Goal: Obtain resource: Download file/media

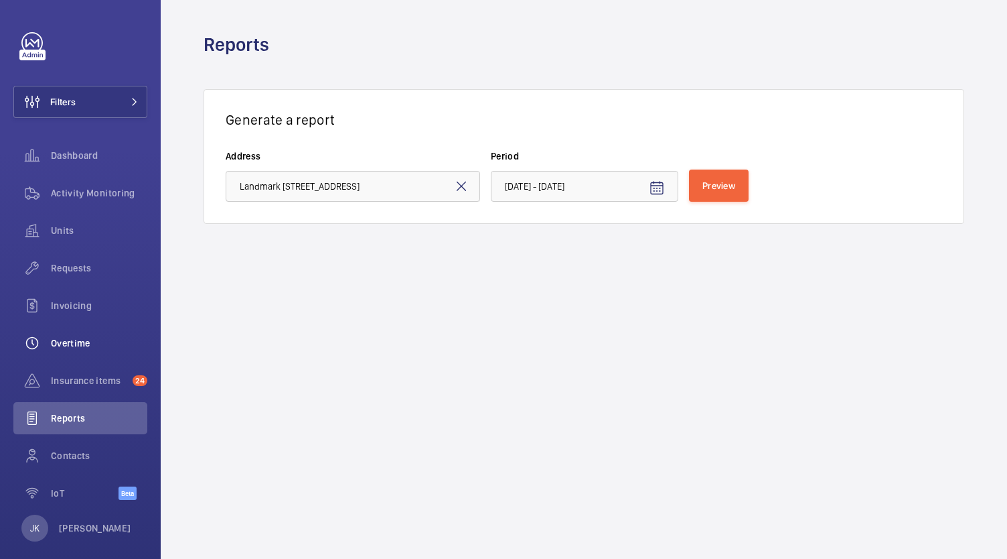
click at [79, 335] on div "Overtime" at bounding box center [80, 343] width 134 height 32
click at [47, 330] on wm-front-icon-button at bounding box center [32, 343] width 38 height 32
click at [104, 92] on button "Filters" at bounding box center [80, 102] width 134 height 32
click at [113, 96] on button "Filters" at bounding box center [80, 102] width 134 height 32
click at [47, 330] on wm-front-icon-button at bounding box center [32, 343] width 38 height 32
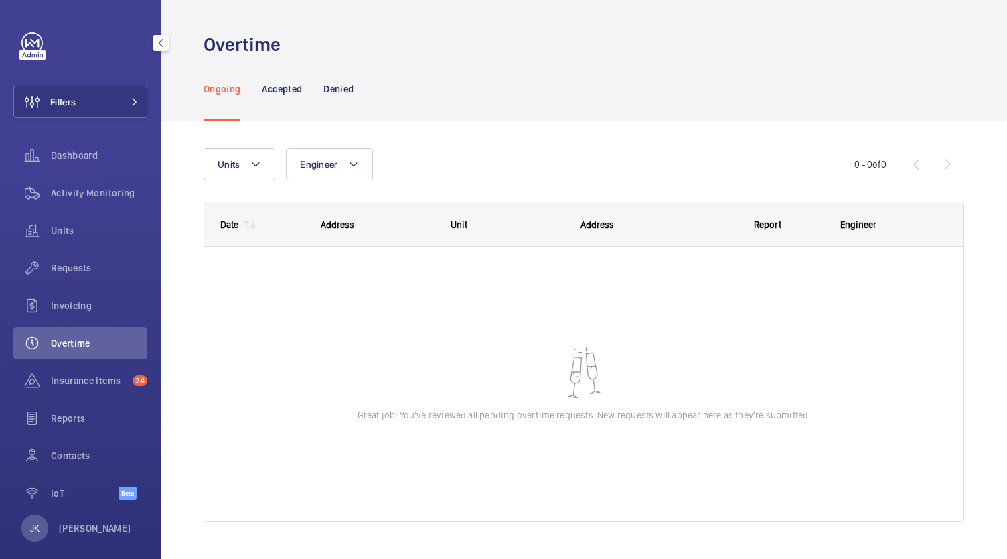
scroll to position [15, 0]
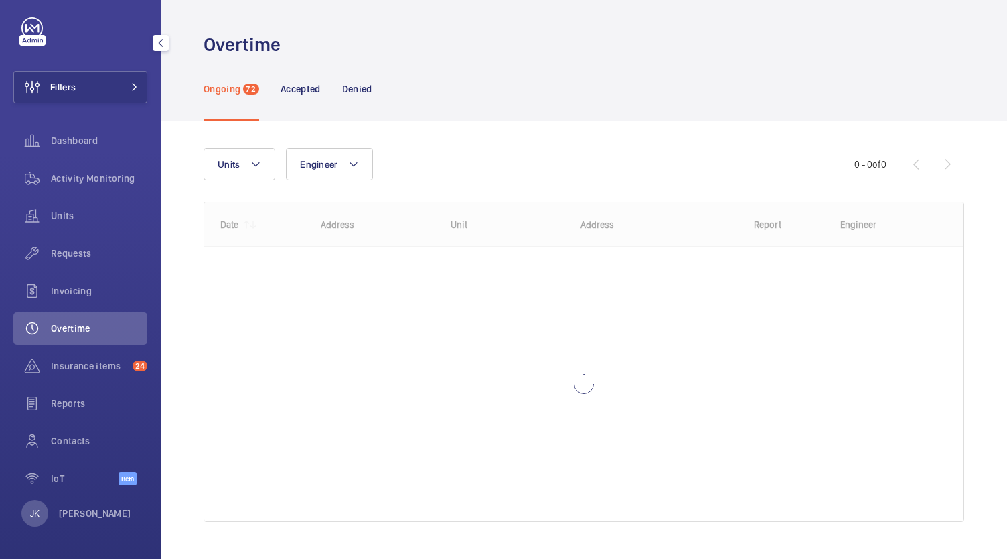
click at [165, 52] on div at bounding box center [160, 42] width 27 height 27
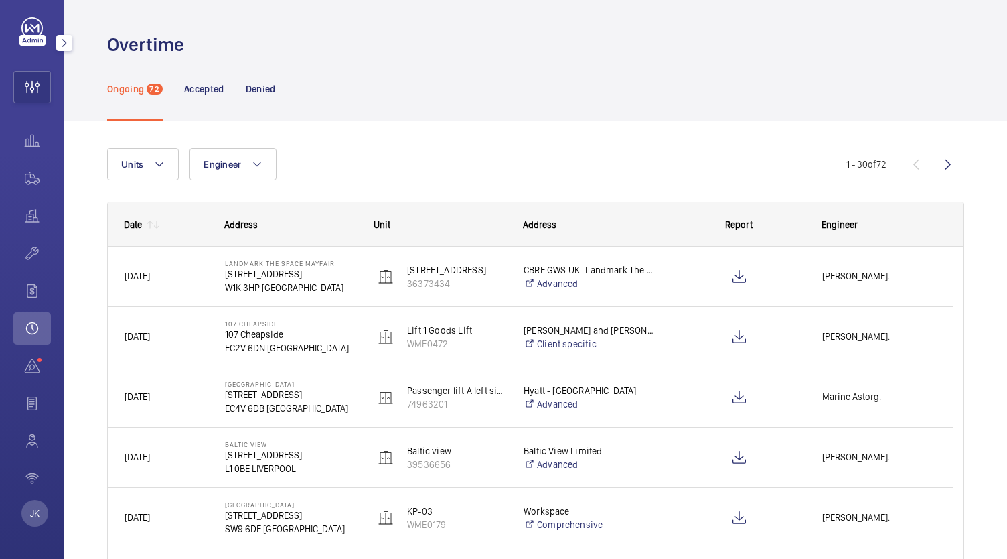
click at [64, 44] on mat-icon "button" at bounding box center [64, 43] width 16 height 11
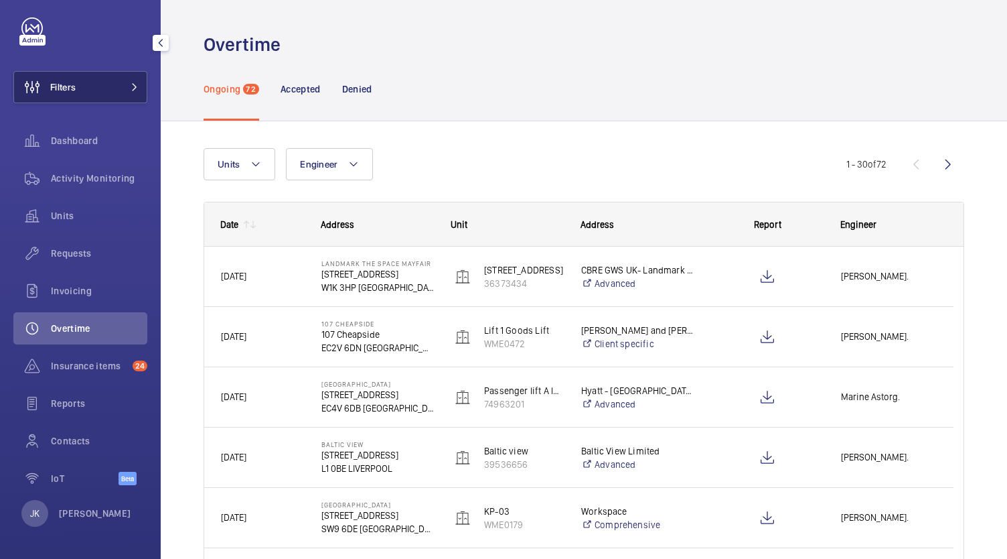
click at [114, 96] on button "Filters" at bounding box center [80, 87] width 134 height 32
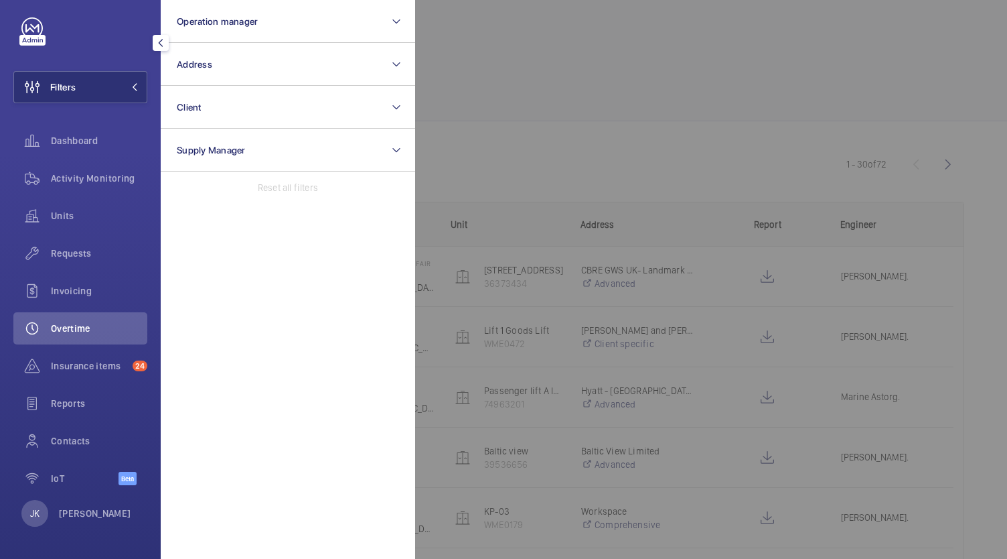
click at [635, 82] on div at bounding box center [918, 279] width 1007 height 559
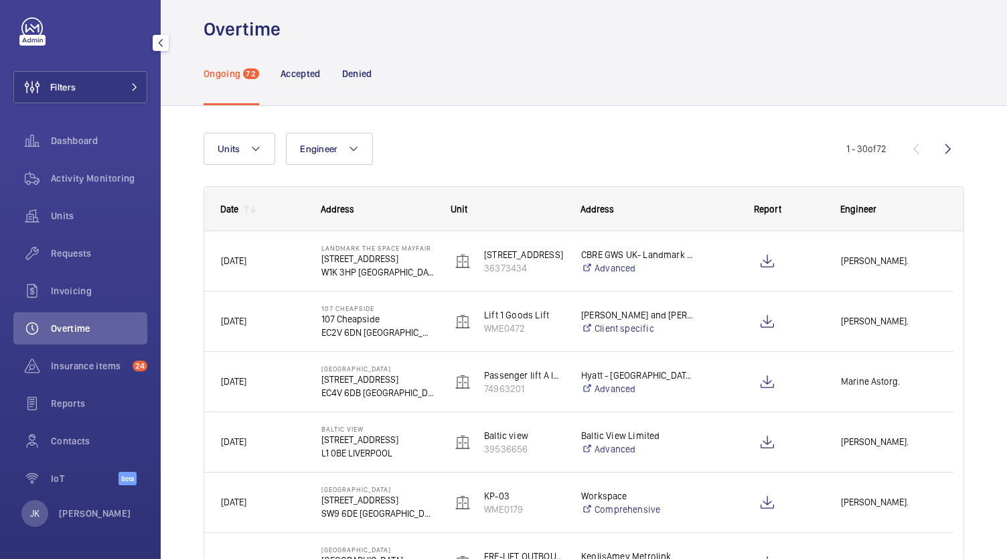
scroll to position [0, 0]
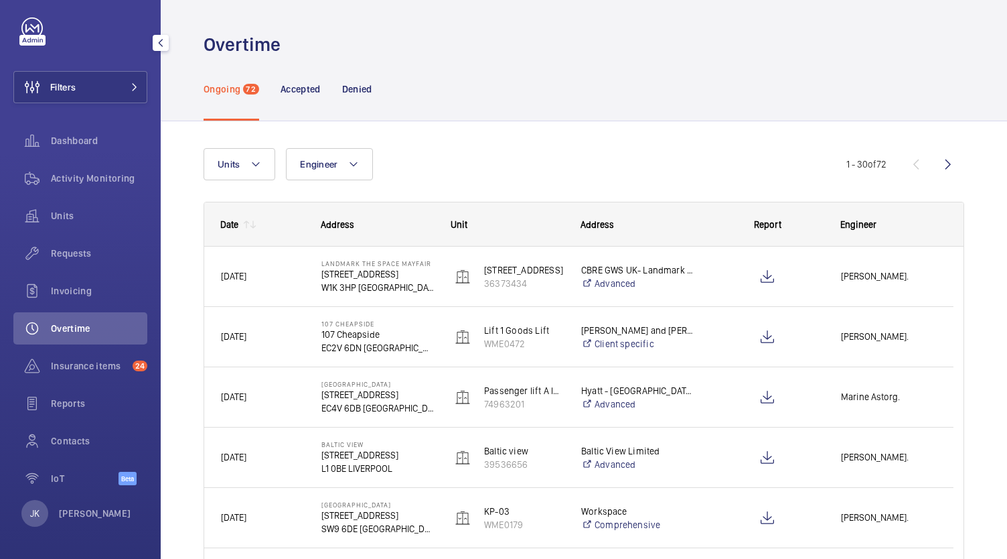
click at [251, 224] on mat-icon at bounding box center [253, 224] width 11 height 11
click at [253, 224] on mat-icon at bounding box center [253, 224] width 11 height 11
click at [296, 88] on p "Accepted" at bounding box center [301, 88] width 40 height 13
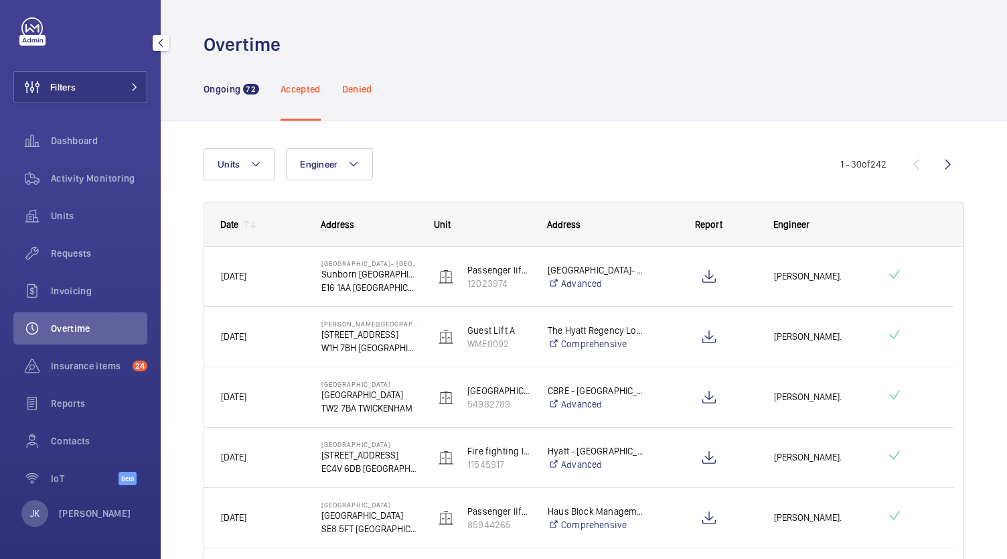
click at [366, 98] on div "Denied" at bounding box center [357, 89] width 30 height 64
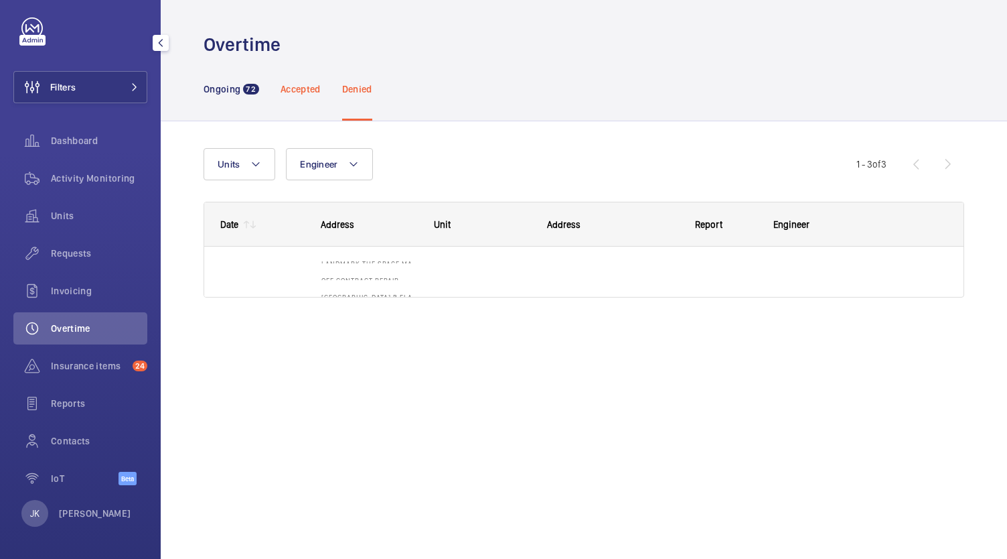
click at [300, 90] on p "Accepted" at bounding box center [301, 88] width 40 height 13
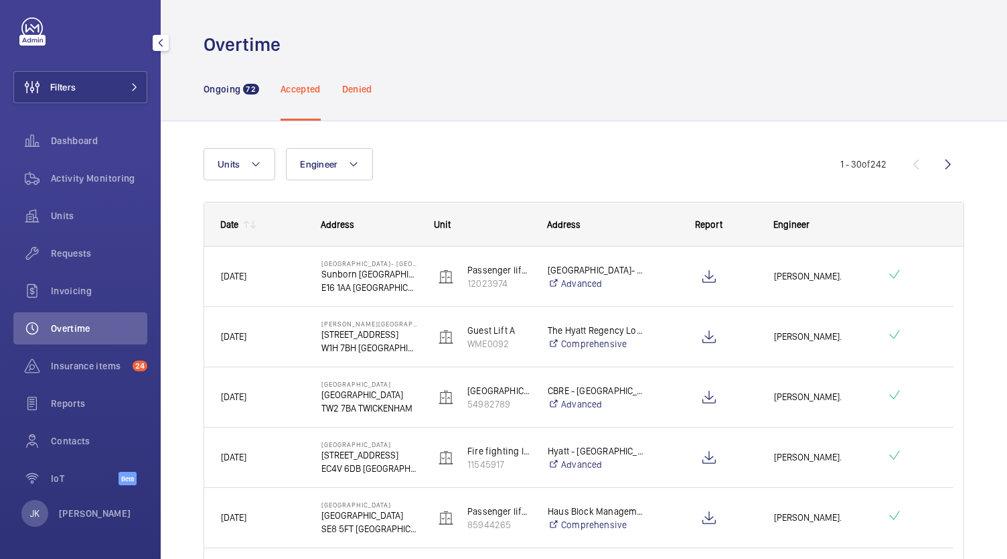
click at [372, 88] on p "Denied" at bounding box center [357, 88] width 30 height 13
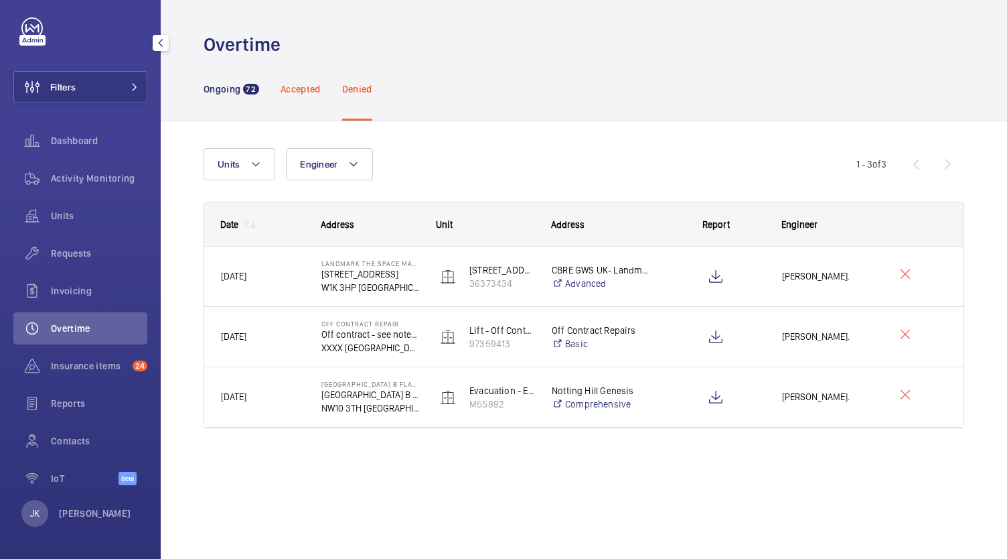
click at [293, 87] on p "Accepted" at bounding box center [301, 88] width 40 height 13
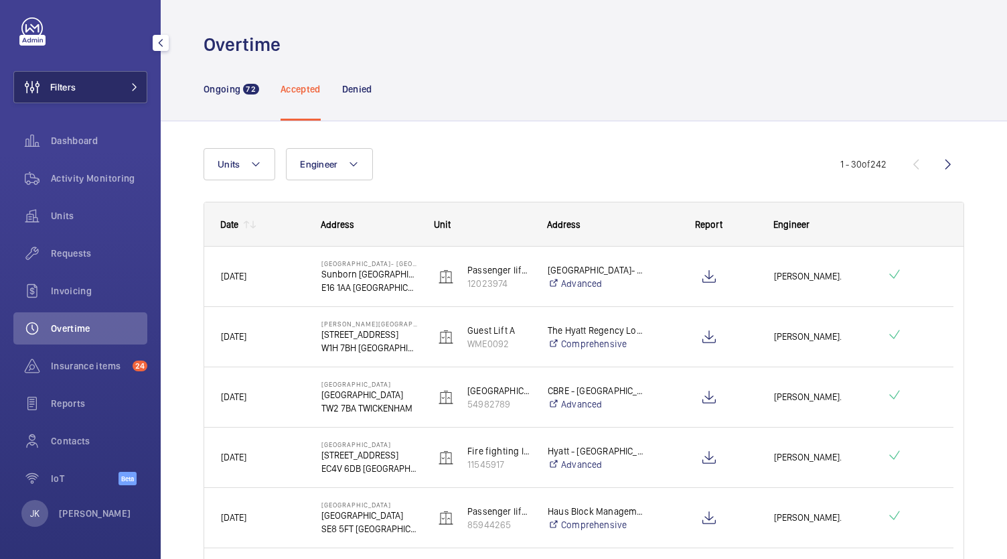
click at [108, 82] on button "Filters" at bounding box center [80, 87] width 134 height 32
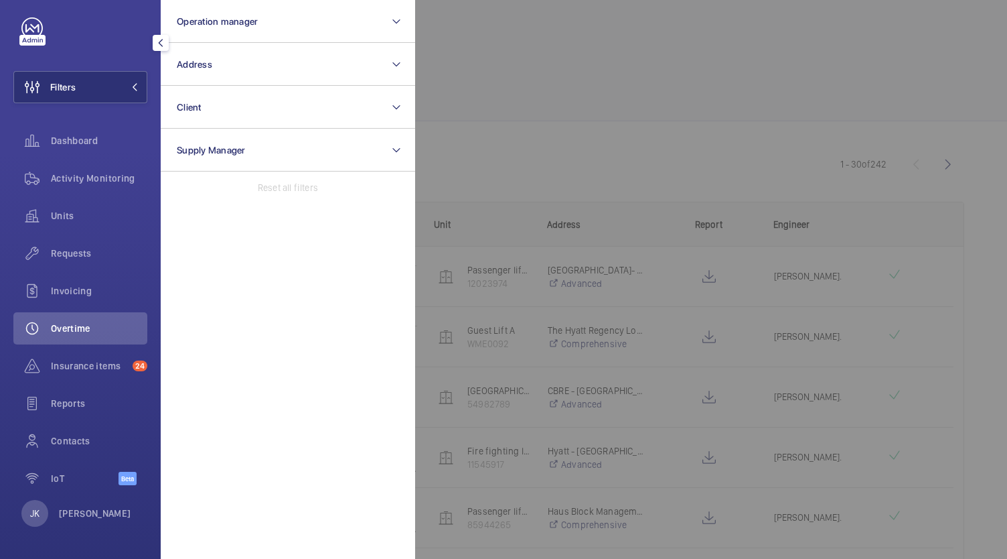
click at [616, 82] on div at bounding box center [918, 279] width 1007 height 559
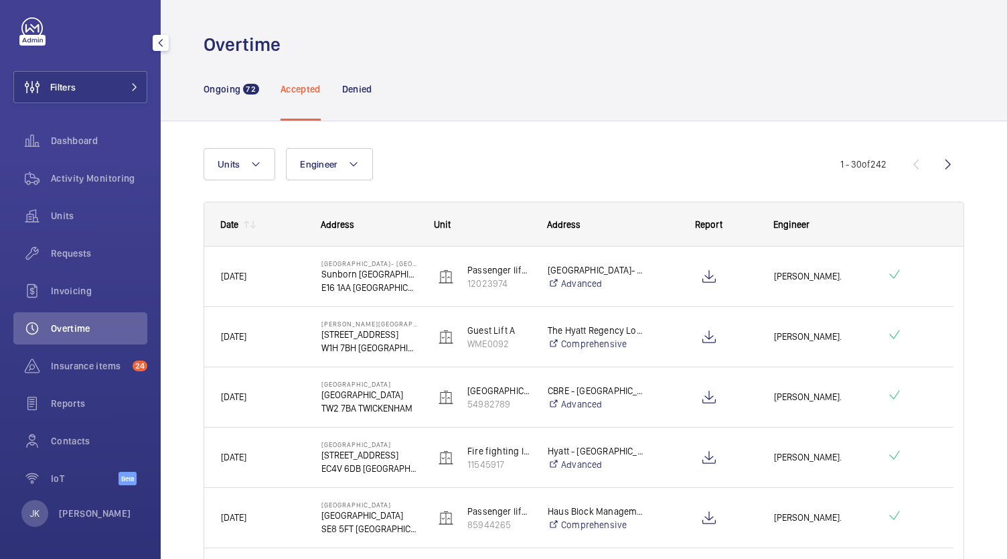
click at [253, 224] on mat-icon at bounding box center [253, 224] width 11 height 11
click at [249, 226] on mat-icon at bounding box center [253, 224] width 11 height 11
click at [240, 221] on div at bounding box center [248, 224] width 20 height 11
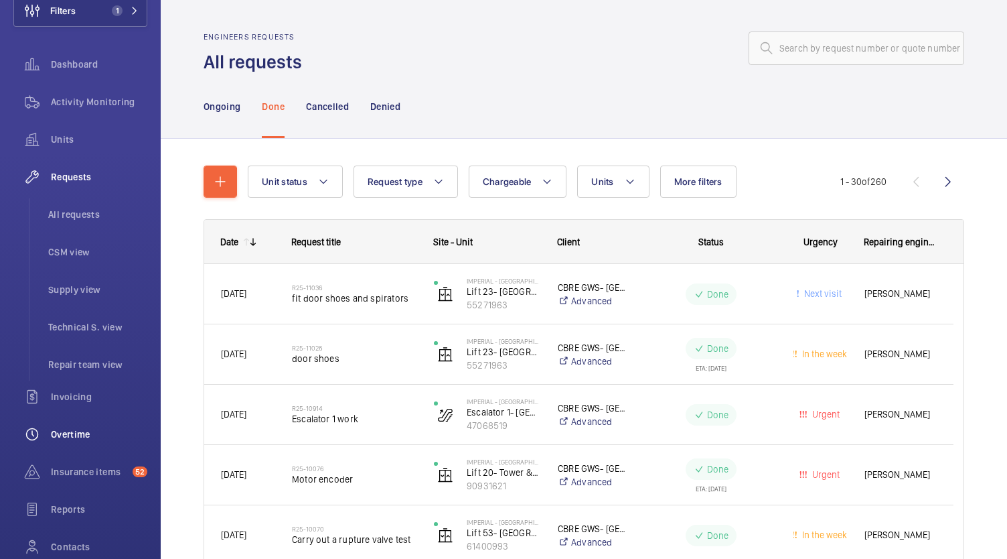
click at [94, 439] on span "Overtime" at bounding box center [99, 433] width 96 height 13
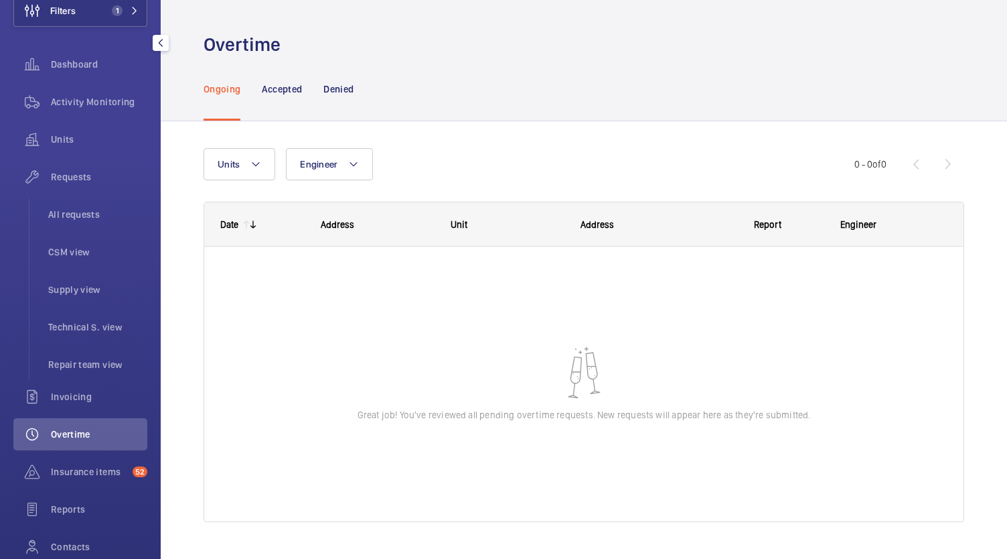
scroll to position [15, 0]
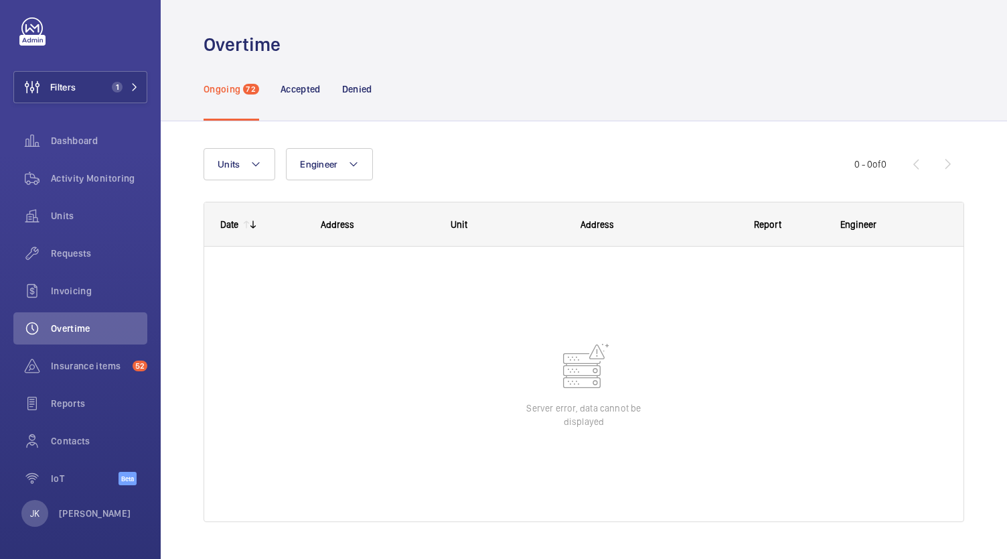
click at [221, 106] on div "Ongoing 72" at bounding box center [232, 89] width 56 height 64
click at [299, 94] on p "Accepted" at bounding box center [301, 88] width 40 height 13
click at [220, 94] on p "Ongoing" at bounding box center [222, 88] width 37 height 13
click at [113, 86] on span "1" at bounding box center [117, 87] width 11 height 11
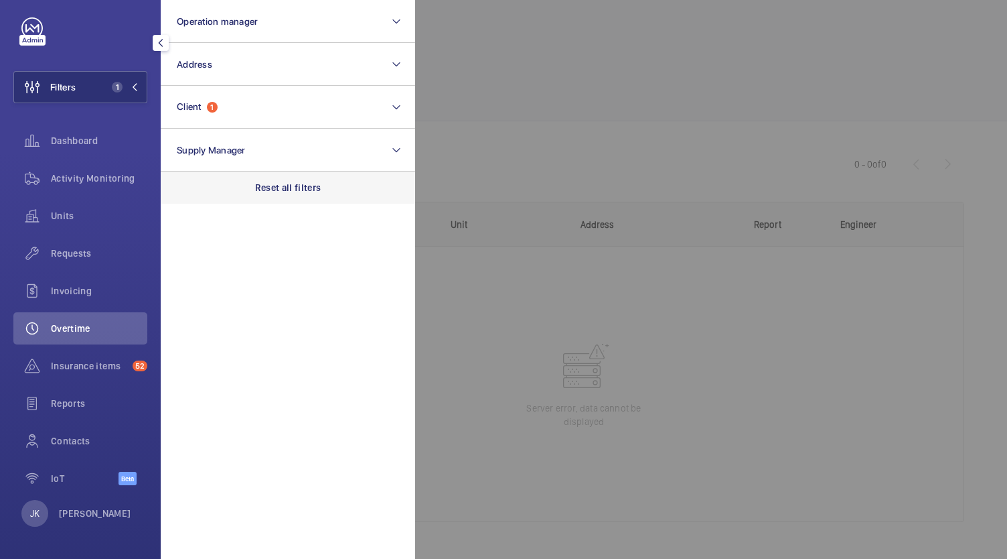
click at [314, 198] on div "Reset all filters" at bounding box center [288, 187] width 255 height 32
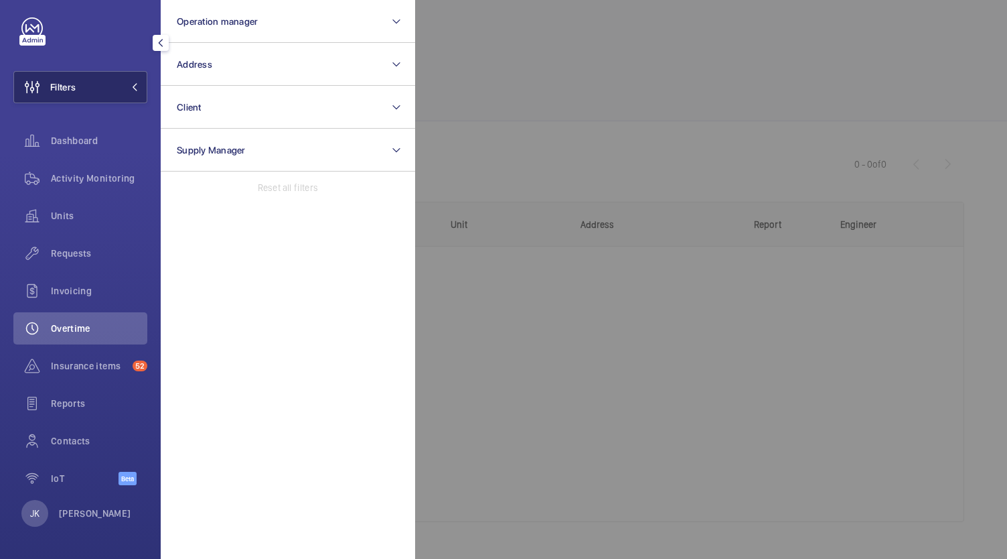
click at [92, 83] on button "Filters" at bounding box center [80, 87] width 134 height 32
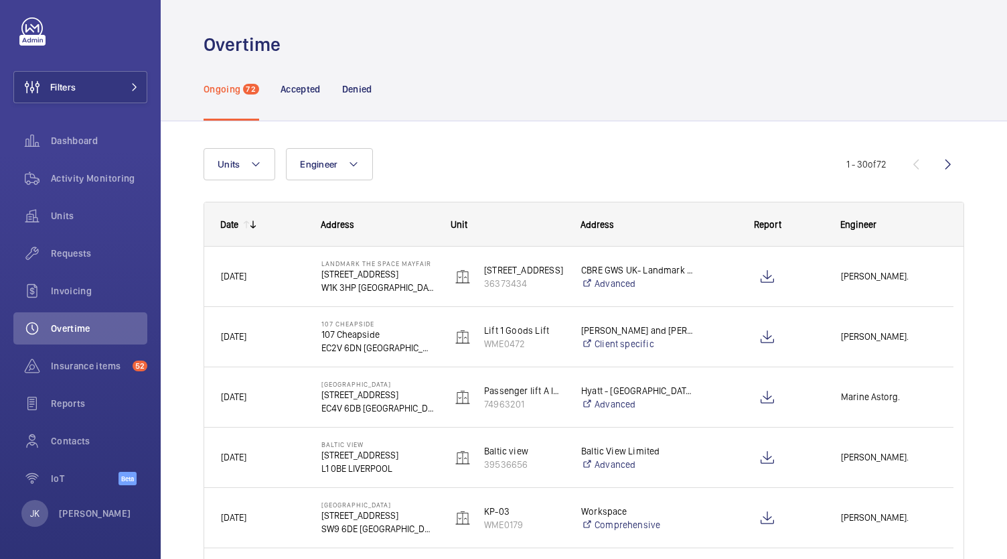
click at [253, 224] on mat-icon at bounding box center [253, 224] width 11 height 11
click at [235, 226] on div "Date" at bounding box center [229, 224] width 18 height 11
click at [247, 224] on mat-icon at bounding box center [246, 224] width 11 height 11
click at [252, 225] on mat-icon at bounding box center [253, 224] width 11 height 11
click at [243, 226] on mat-icon at bounding box center [246, 224] width 11 height 11
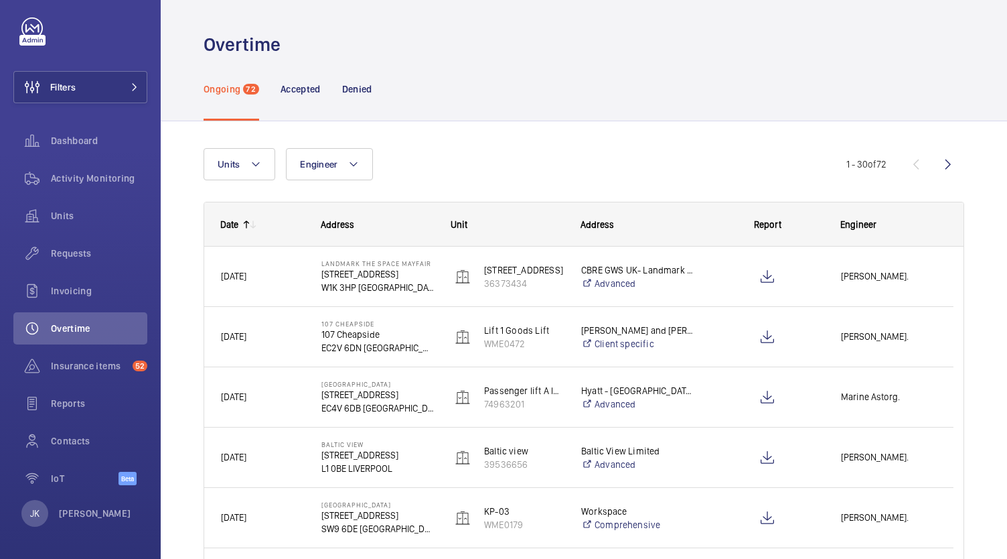
click at [235, 236] on div "Date" at bounding box center [221, 224] width 34 height 43
click at [292, 92] on p "Accepted" at bounding box center [301, 88] width 40 height 13
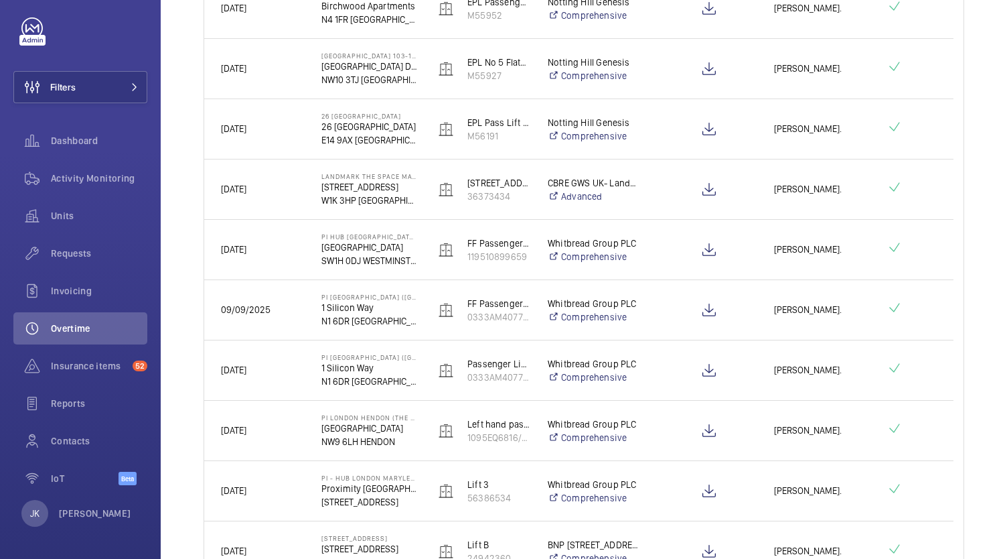
scroll to position [1481, 0]
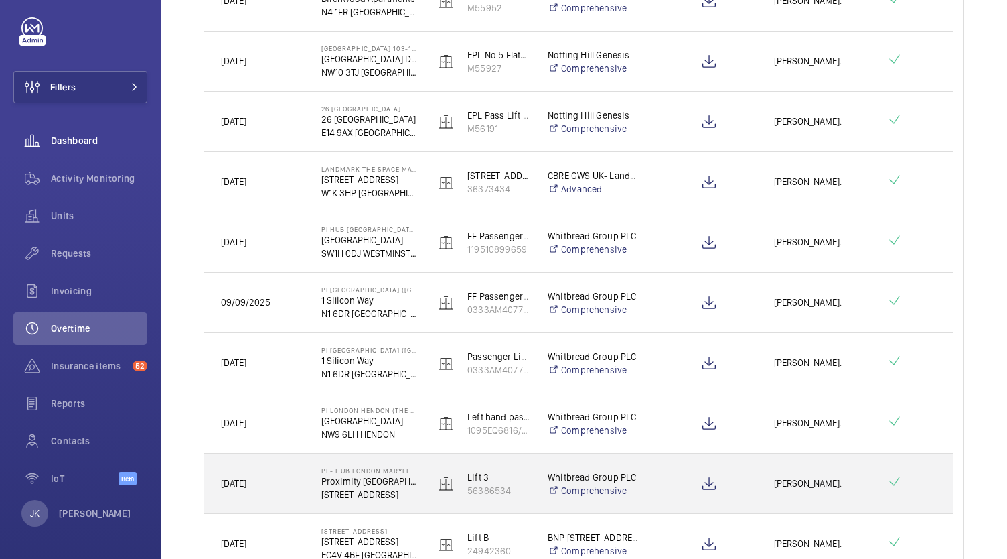
click at [78, 147] on span "Dashboard" at bounding box center [99, 140] width 96 height 13
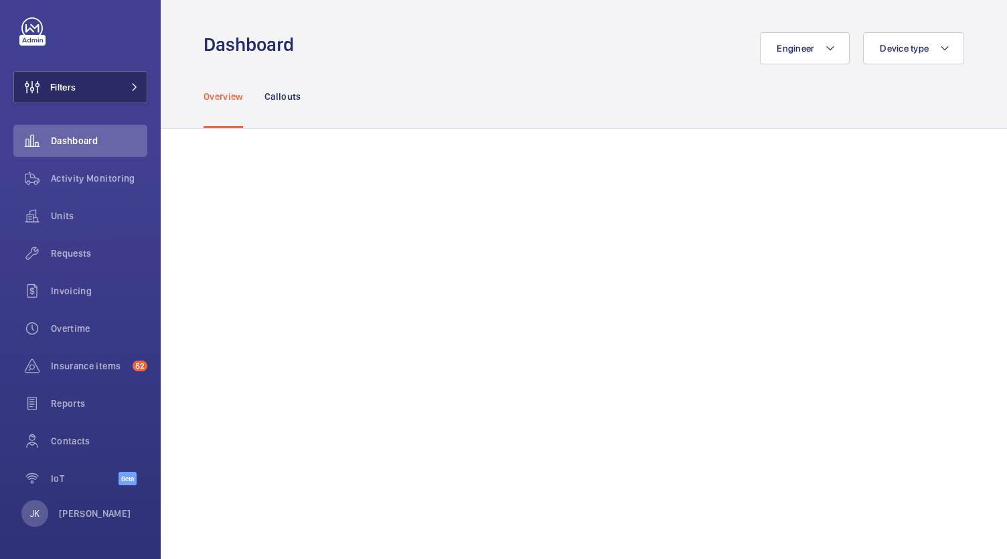
click at [90, 86] on button "Filters" at bounding box center [80, 87] width 134 height 32
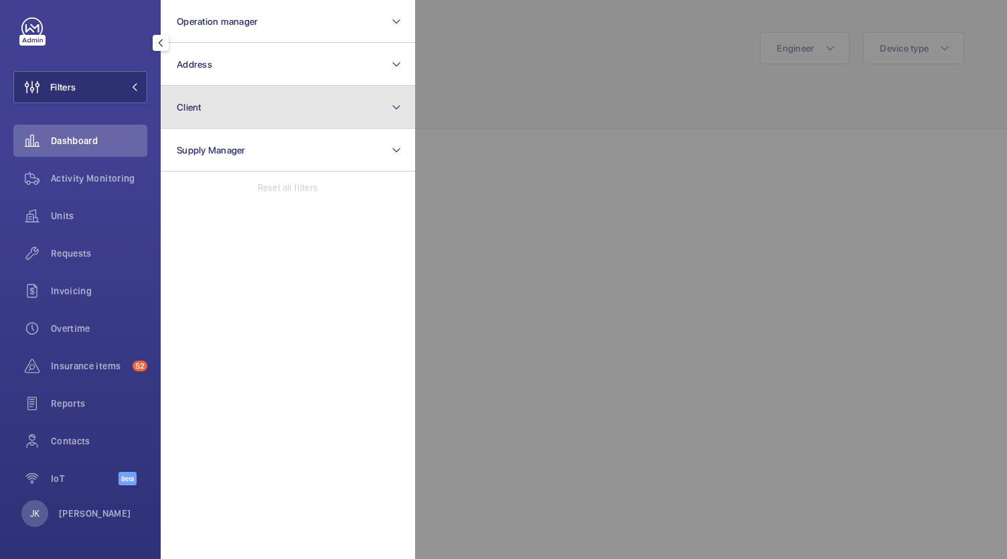
click at [362, 113] on button "Client" at bounding box center [288, 107] width 255 height 43
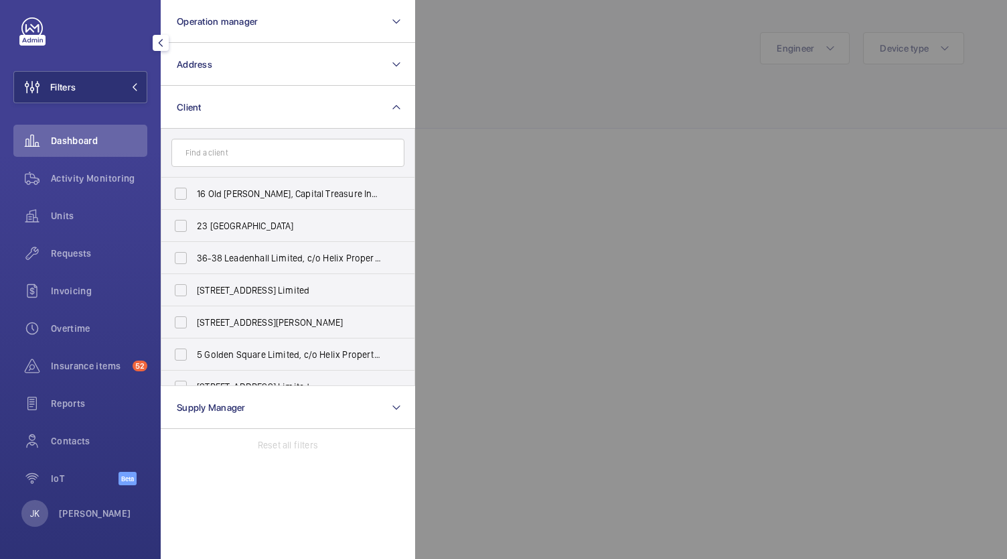
click at [340, 152] on input "text" at bounding box center [287, 153] width 233 height 28
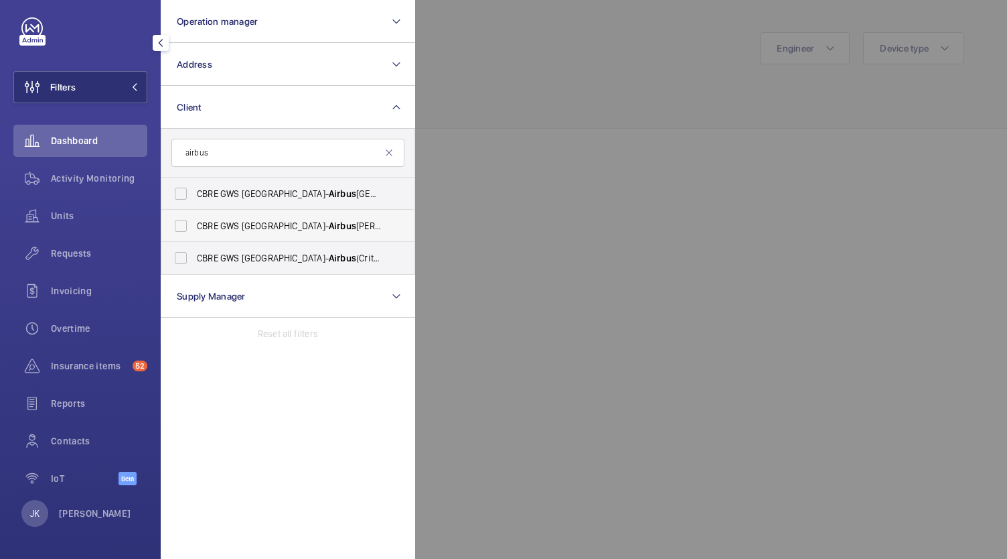
type input "airbus"
click at [329, 222] on span "Airbus" at bounding box center [342, 225] width 27 height 11
click at [194, 222] on input "CBRE GWS UK- Airbus Broughton" at bounding box center [180, 225] width 27 height 27
checkbox input "true"
click at [329, 257] on span "Airbus" at bounding box center [342, 258] width 27 height 11
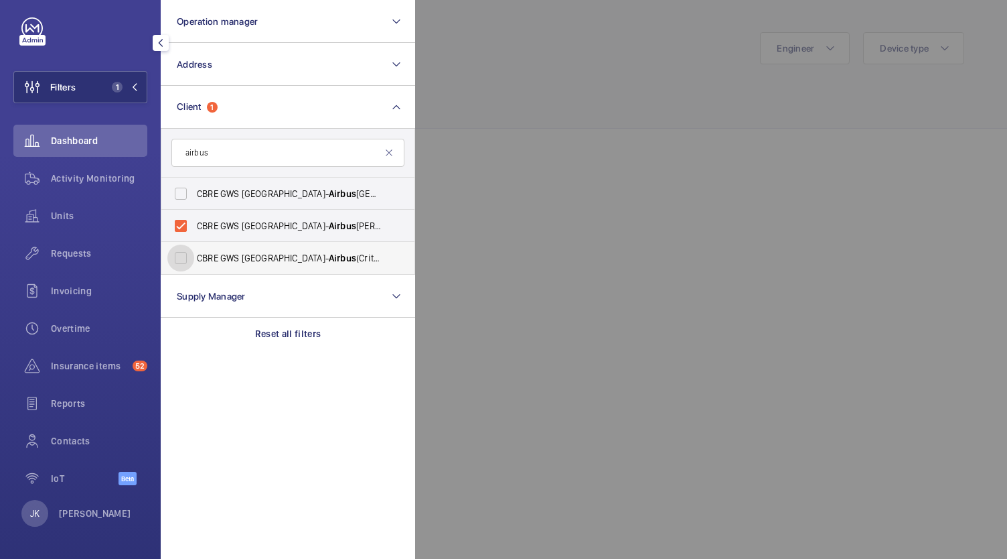
click at [194, 257] on input "CBRE GWS UK- Airbus (Critical) Airbus Brize Norton & Hangar MLSF" at bounding box center [180, 257] width 27 height 27
checkbox input "true"
click at [329, 198] on span "Airbus" at bounding box center [342, 193] width 27 height 11
click at [194, 198] on input "CBRE GWS UK- Airbus Bristol" at bounding box center [180, 193] width 27 height 27
checkbox input "true"
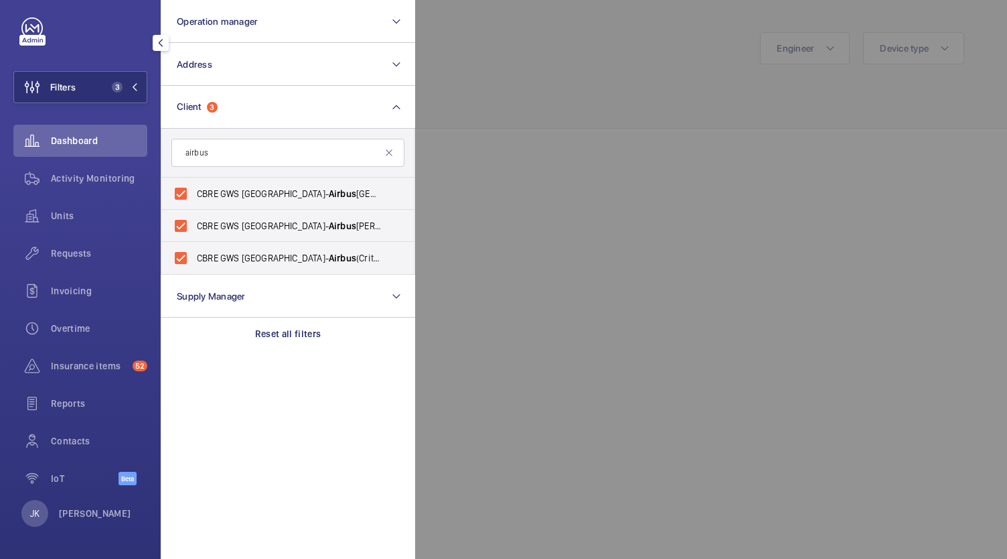
click at [632, 151] on div at bounding box center [918, 279] width 1007 height 559
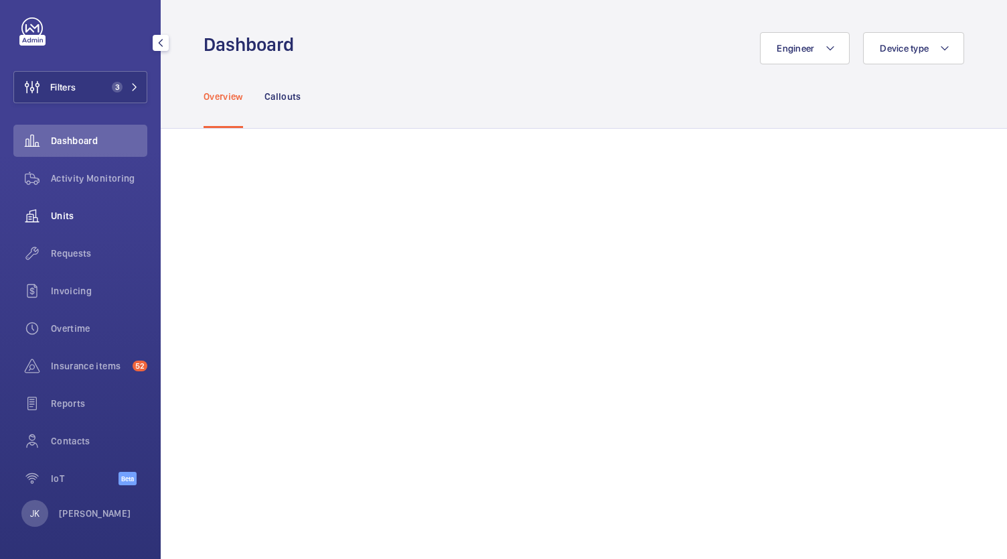
click at [75, 214] on span "Units" at bounding box center [99, 215] width 96 height 13
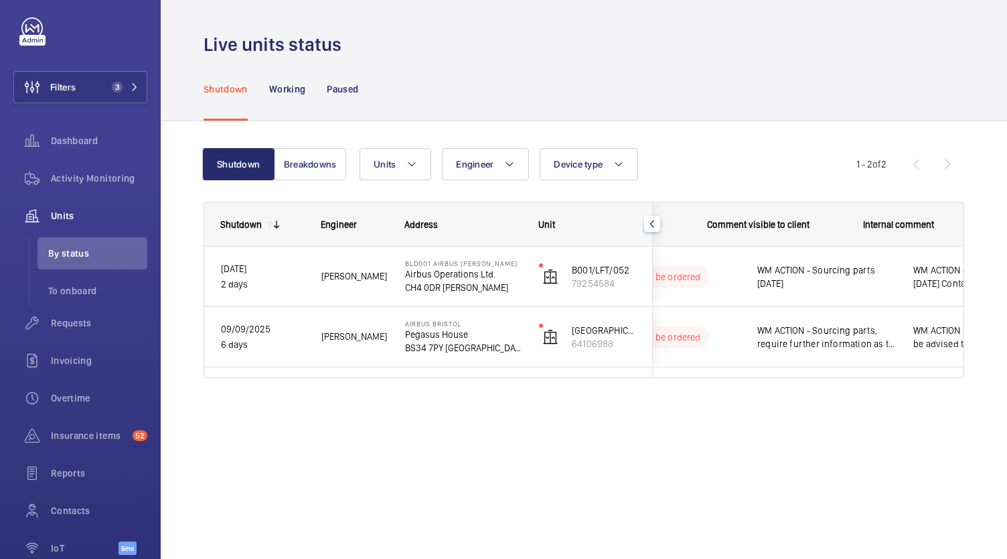
scroll to position [0, 305]
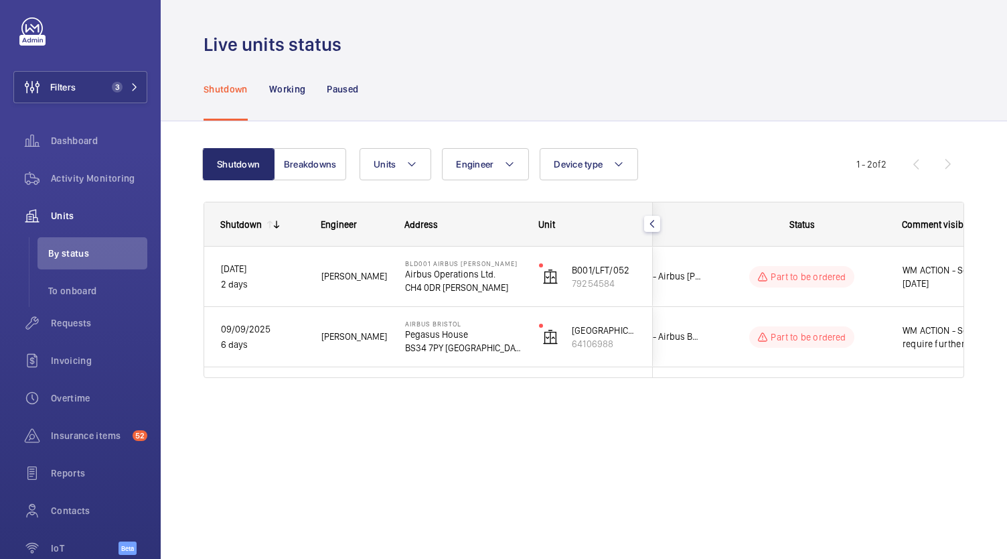
click at [815, 281] on p "Part to be ordered" at bounding box center [808, 276] width 75 height 13
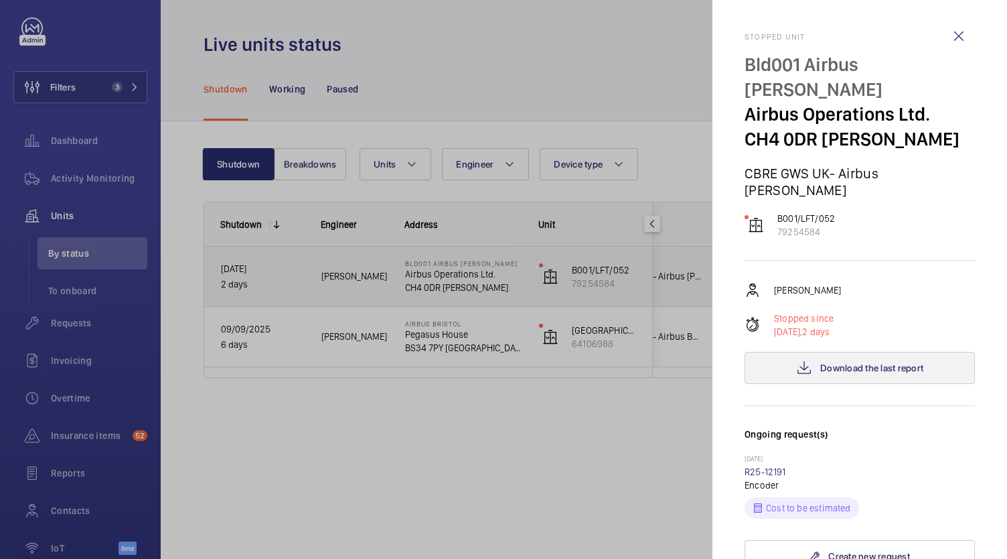
click at [887, 362] on span "Download the last report" at bounding box center [872, 367] width 103 height 11
